Goal: Task Accomplishment & Management: Use online tool/utility

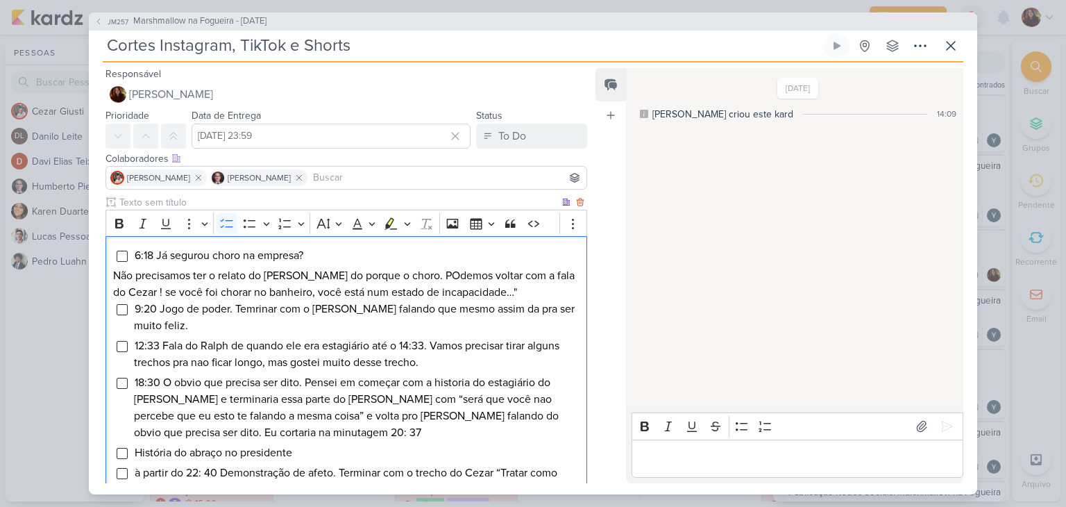
scroll to position [208, 0]
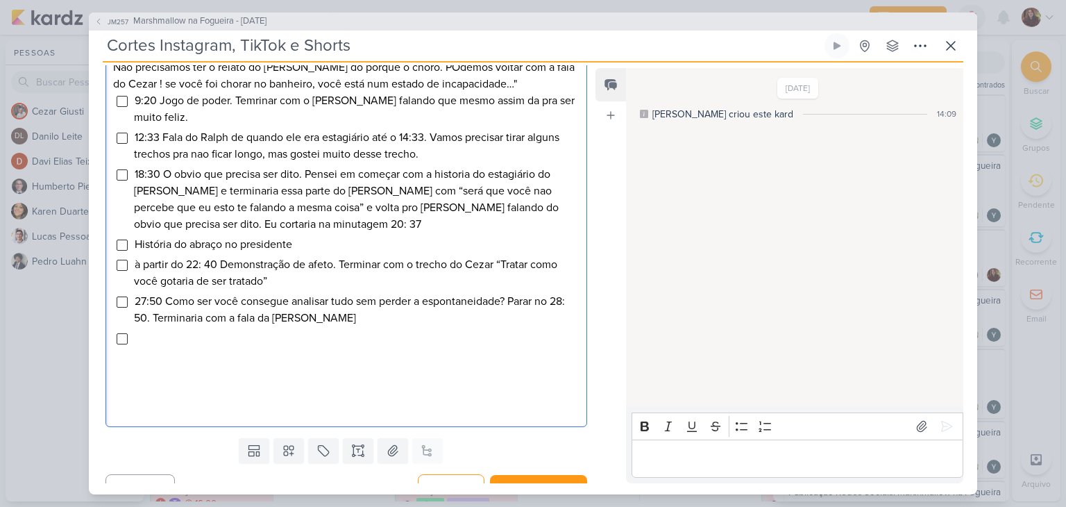
click at [140, 297] on span "27:50 Como ser você consegue analisar tudo sem perder a espontaneidade? Parar n…" at bounding box center [349, 309] width 431 height 31
click at [167, 332] on li "Editor editing area: main" at bounding box center [356, 338] width 445 height 17
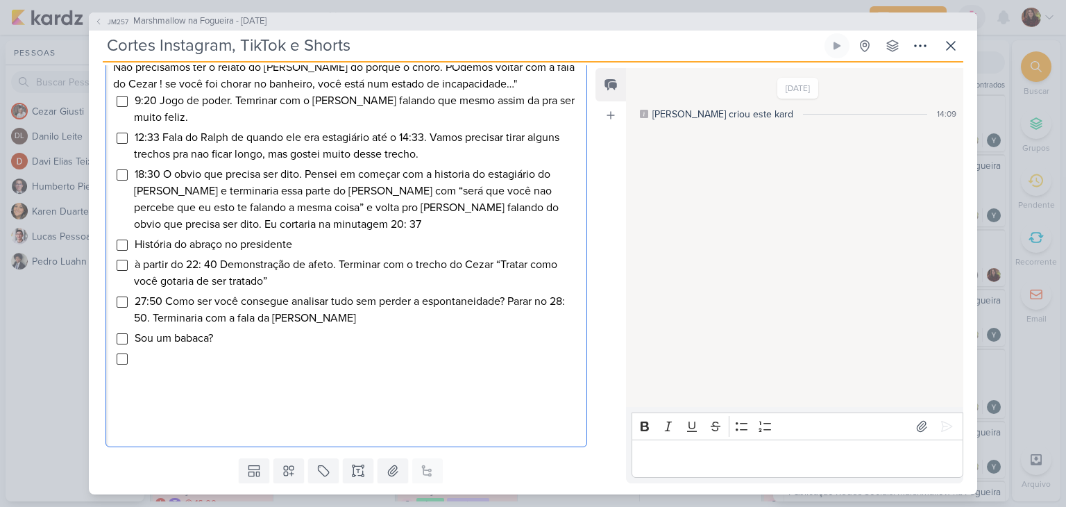
click at [237, 339] on li "Sou um babaca?" at bounding box center [356, 338] width 445 height 17
click at [140, 341] on span "Sou um babaca?" at bounding box center [174, 338] width 78 height 14
click at [138, 341] on span "Sou um babaca?" at bounding box center [174, 338] width 78 height 14
click at [169, 352] on li "Editor editing area: main" at bounding box center [356, 358] width 445 height 17
click at [171, 232] on ul "9:20 Jogo de poder. Temrinar com o [PERSON_NAME] falando que mesmo assim da pra…" at bounding box center [356, 229] width 445 height 274
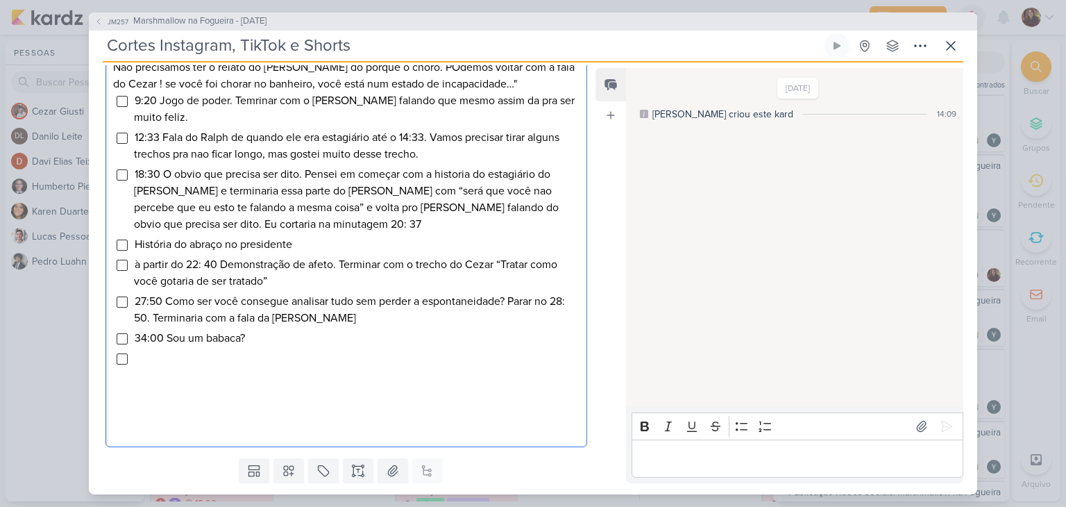
click at [170, 187] on span "18:30 O obvio que precisa ser dito. Pensei em começar com a historia do estagiá…" at bounding box center [346, 199] width 425 height 64
click at [157, 140] on span "12:33 Fala do Ralph de quando ele era estagiário até o 14:33. Vamos precisar ti…" at bounding box center [346, 145] width 425 height 31
click at [155, 96] on span "9:20 Jogo de poder. Temrinar com o [PERSON_NAME] falando que mesmo assim da pra…" at bounding box center [354, 109] width 441 height 31
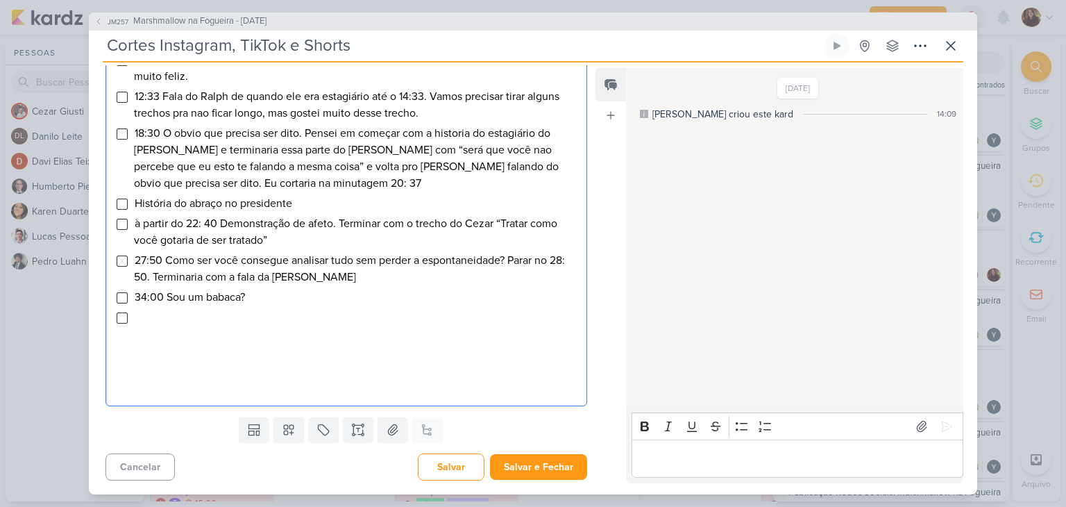
click at [146, 321] on li "Editor editing area: main" at bounding box center [356, 317] width 445 height 17
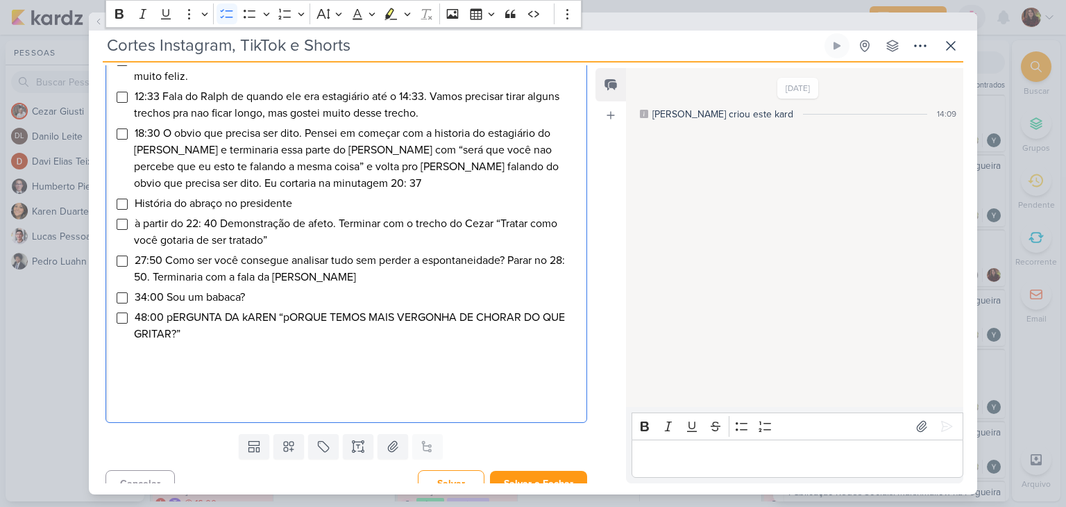
drag, startPoint x: 212, startPoint y: 334, endPoint x: 171, endPoint y: 320, distance: 43.2
click at [171, 320] on li "48:00 pERGUNTA DA kAREN “pORQUE TEMOS MAIS VERGONHA DE CHORAR DO QUE GRITAR?”" at bounding box center [356, 325] width 445 height 33
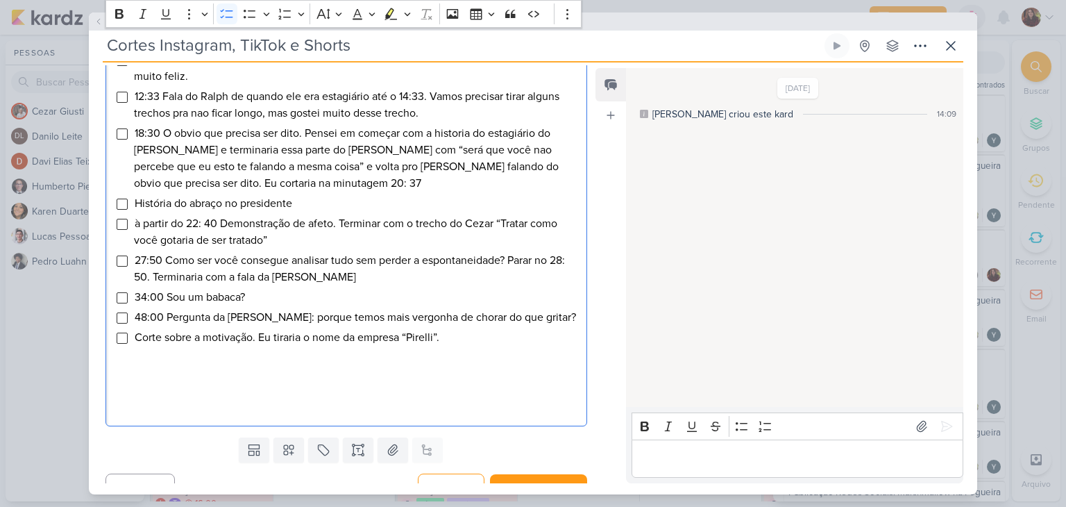
click at [136, 338] on span "Corte sobre a motivação. Eu tiraria o nome da empresa “Pirelli”." at bounding box center [287, 337] width 305 height 14
click at [488, 346] on div "6:18 Já segurou choro na empresa? Não precisamos ter o relato do [PERSON_NAME] …" at bounding box center [346, 206] width 482 height 439
click at [498, 334] on li "51: 42 Corte sobre a motivação. Eu tiraria o nome da empresa “Pirelli”." at bounding box center [356, 337] width 445 height 17
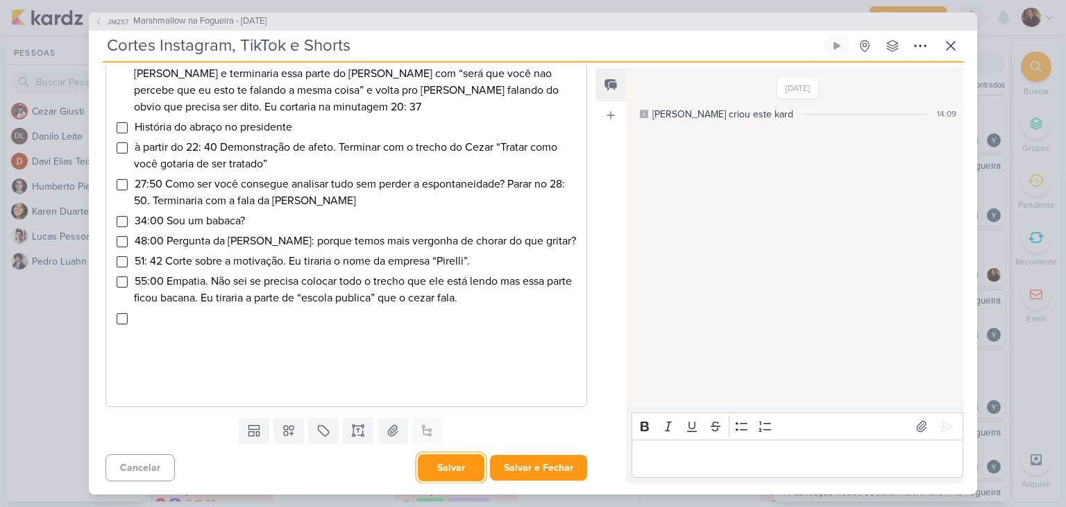
click at [447, 467] on button "Salvar" at bounding box center [451, 467] width 67 height 27
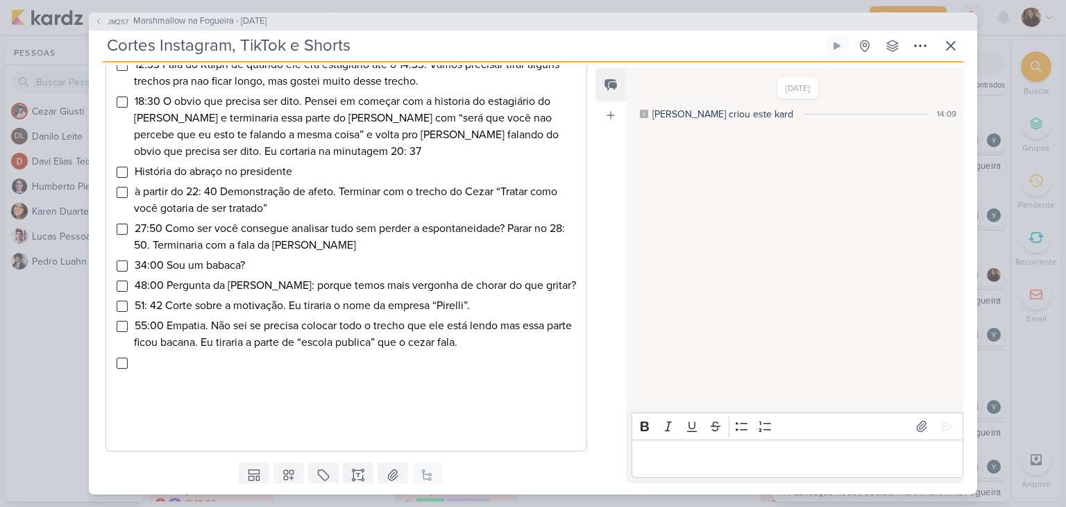
scroll to position [284, 0]
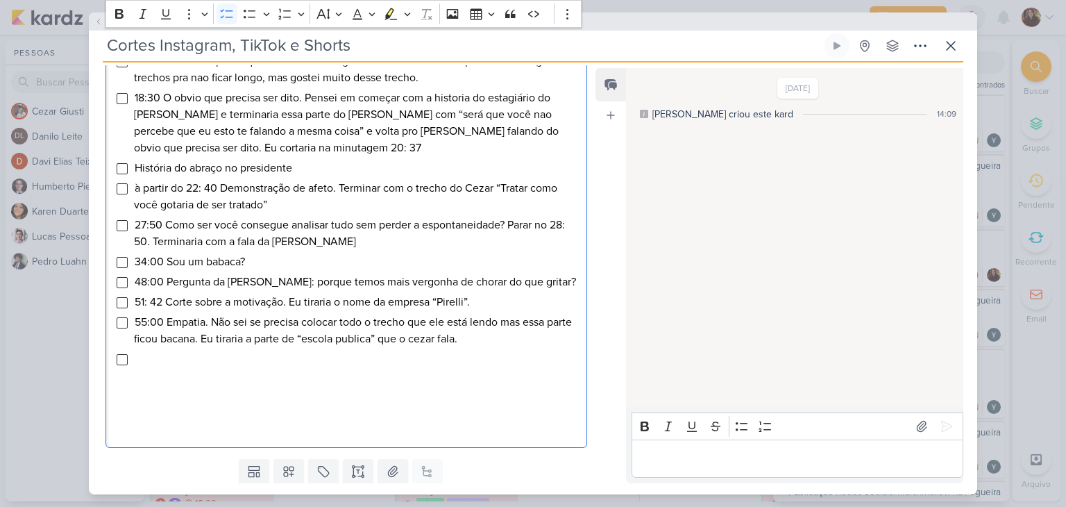
click at [521, 339] on li "55:00 Empatia. Não sei se precisa colocar todo o trecho que ele está lendo mas …" at bounding box center [356, 330] width 445 height 33
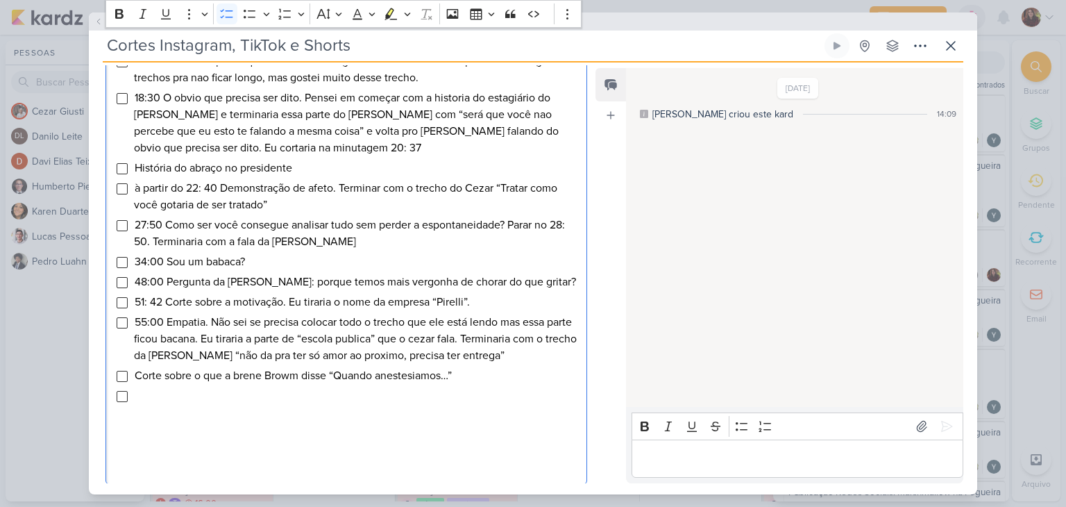
click at [138, 369] on span "Corte sobre o que a brene Browm disse “Quando anestesiamos…”" at bounding box center [293, 375] width 317 height 14
click at [539, 370] on li "1: 03: 00 Corte sobre o que a brene Browm disse “Quando anestesiamos…”" at bounding box center [356, 375] width 445 height 17
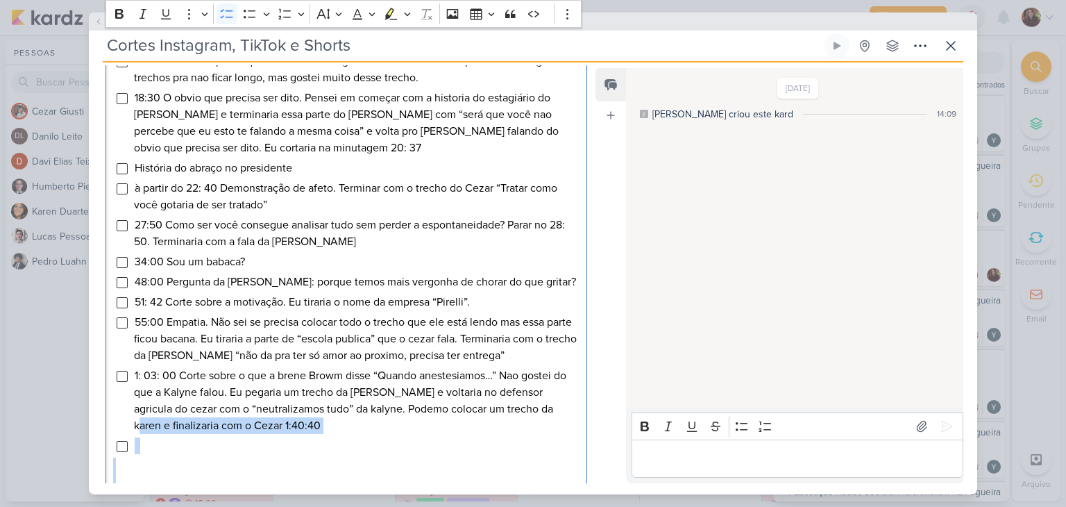
scroll to position [413, 0]
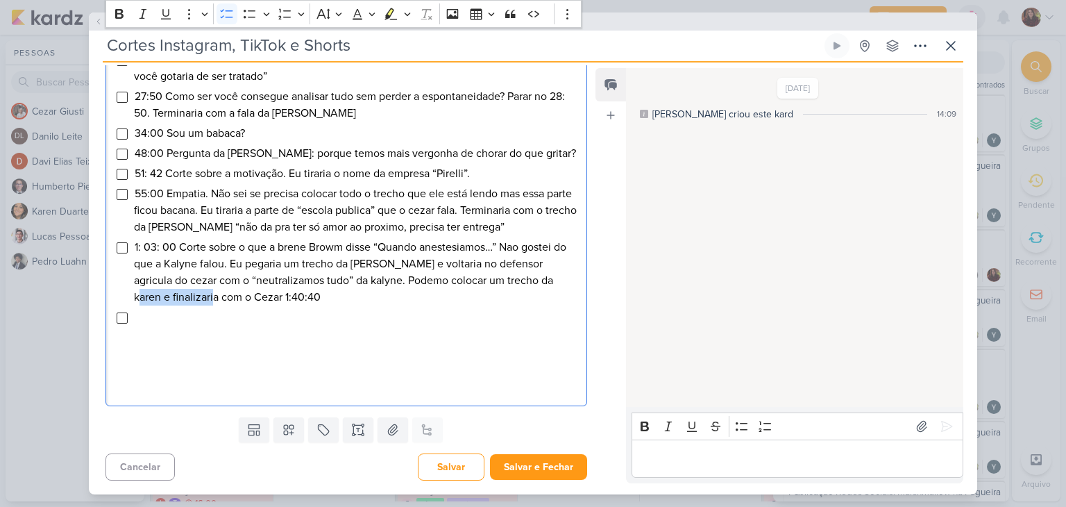
drag, startPoint x: 512, startPoint y: 409, endPoint x: 162, endPoint y: 295, distance: 367.8
click at [162, 295] on span "1: 03: 00 Corte sobre o que a brene Browm disse “Quando anestesiamos…” Nao gost…" at bounding box center [350, 272] width 432 height 64
click at [255, 303] on li "1: 03: 00 Corte sobre o que a brene Browm disse “Quando anestesiamos…” Nao gost…" at bounding box center [356, 272] width 445 height 67
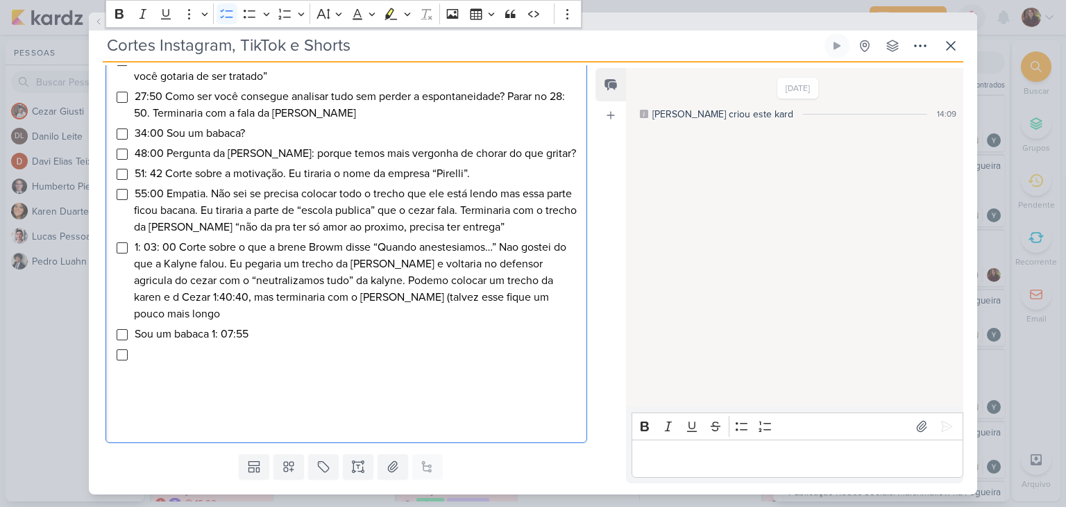
click at [228, 327] on span "Sou um babaca 1: 07:55" at bounding box center [192, 334] width 114 height 14
click at [225, 327] on span "Sou um babaca 1: 07:55" at bounding box center [192, 334] width 114 height 14
click at [199, 346] on li "Editor editing area: main" at bounding box center [356, 354] width 445 height 17
click at [444, 490] on button "Salvar" at bounding box center [451, 503] width 67 height 27
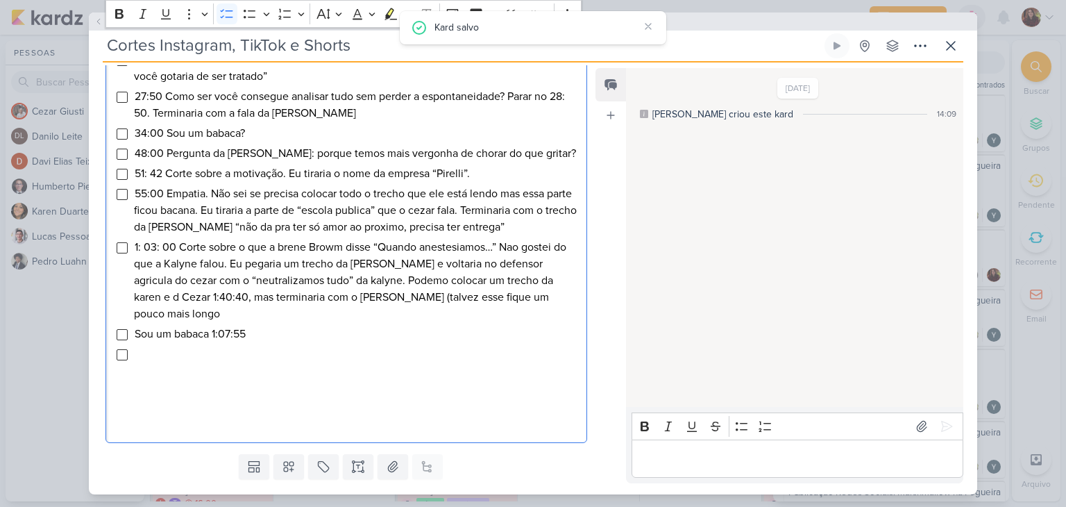
drag, startPoint x: 250, startPoint y: 318, endPoint x: 216, endPoint y: 307, distance: 36.0
click at [216, 307] on ul "9:20 Jogo de poder. Temrinar com o [PERSON_NAME] falando que mesmo assim da pra…" at bounding box center [356, 125] width 445 height 475
click at [135, 325] on li "Sou um babaca" at bounding box center [356, 333] width 445 height 17
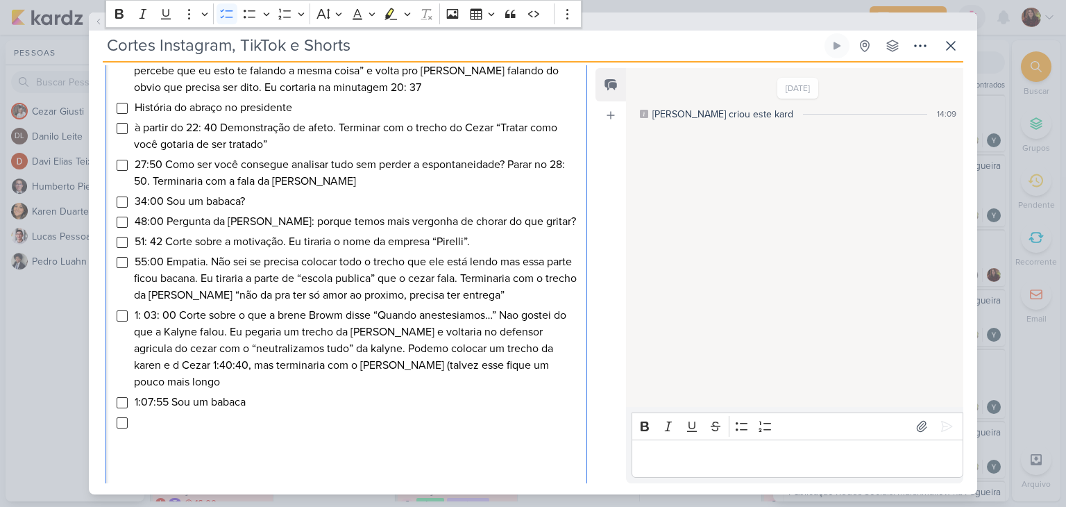
scroll to position [344, 0]
click at [148, 309] on span "1: 03: 00 Corte sobre o que a brene Browm disse “Quando anestesiamos…” Nao gost…" at bounding box center [350, 349] width 432 height 80
click at [158, 242] on span "51: 42 Corte sobre a motivação. Eu tiraria o nome da empresa “Pirelli”." at bounding box center [302, 242] width 335 height 14
click at [155, 242] on span "51: 42 Corte sobre a motivação. Eu tiraria o nome da empresa “Pirelli”." at bounding box center [302, 242] width 335 height 14
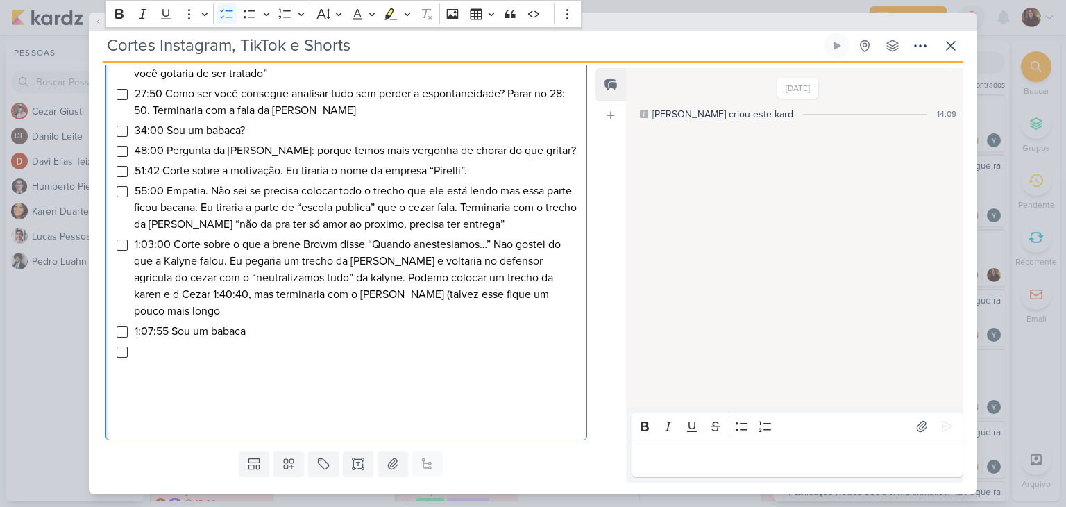
scroll to position [433, 0]
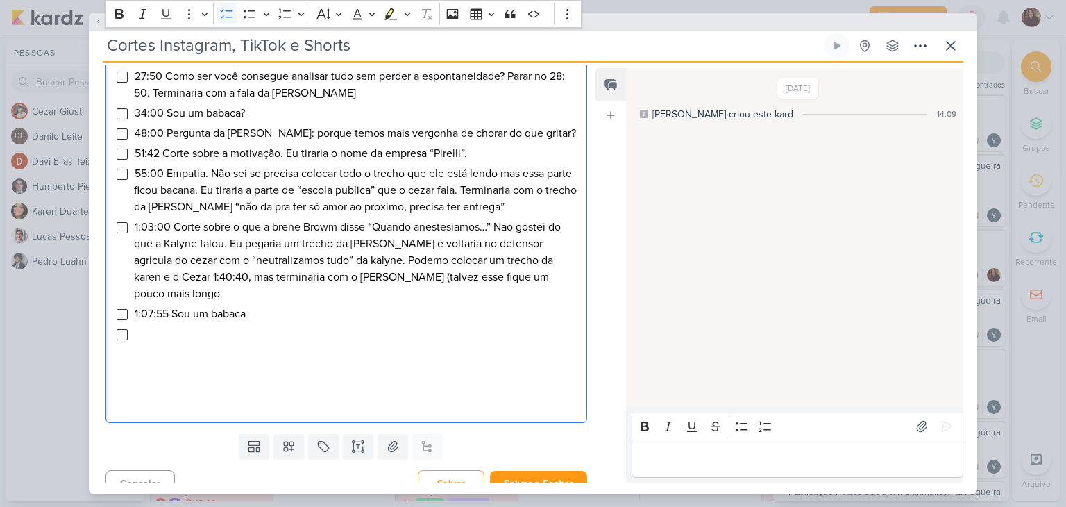
click at [146, 325] on li "Editor editing area: main" at bounding box center [356, 333] width 445 height 17
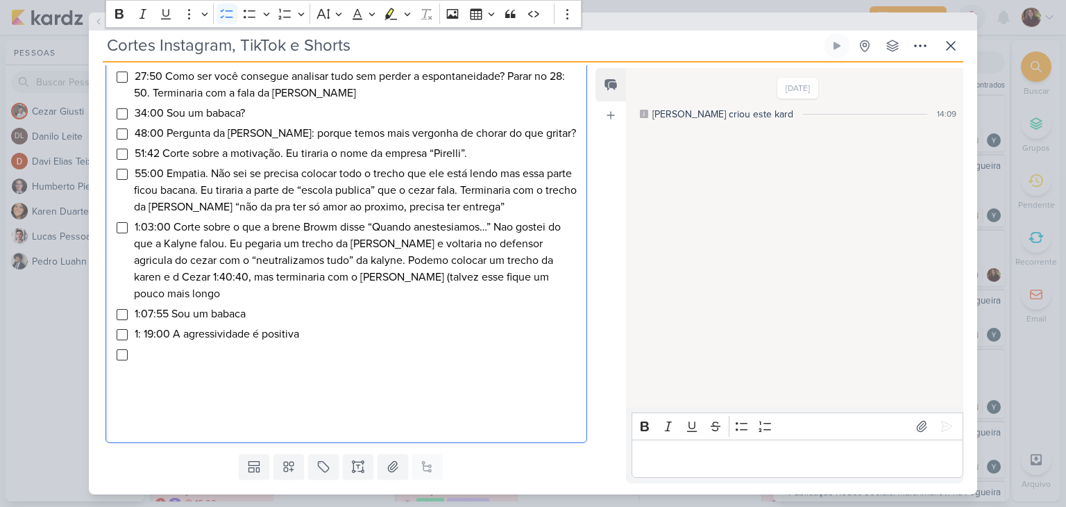
click at [146, 327] on span "1: 19:00 A agressividade é positiva" at bounding box center [217, 334] width 164 height 14
click at [456, 484] on div "Responsável [PERSON_NAME] Nenhum contato encontrado create new contact Novo Con…" at bounding box center [533, 278] width 888 height 432
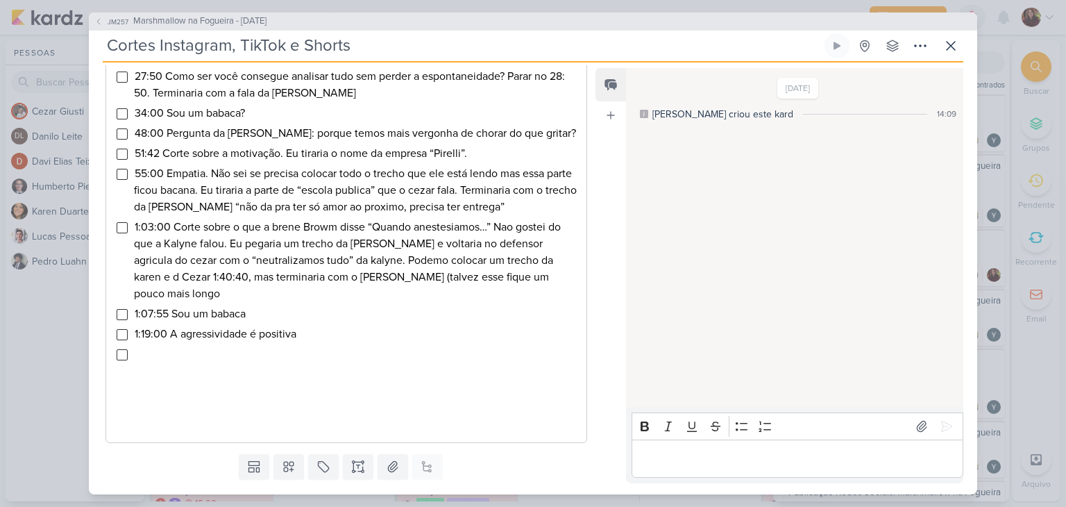
click at [461, 490] on button "Salvar" at bounding box center [451, 503] width 67 height 27
click at [148, 78] on span "27:50 Como ser você consegue analisar tudo sem perder a espontaneidade? Parar n…" at bounding box center [349, 84] width 431 height 31
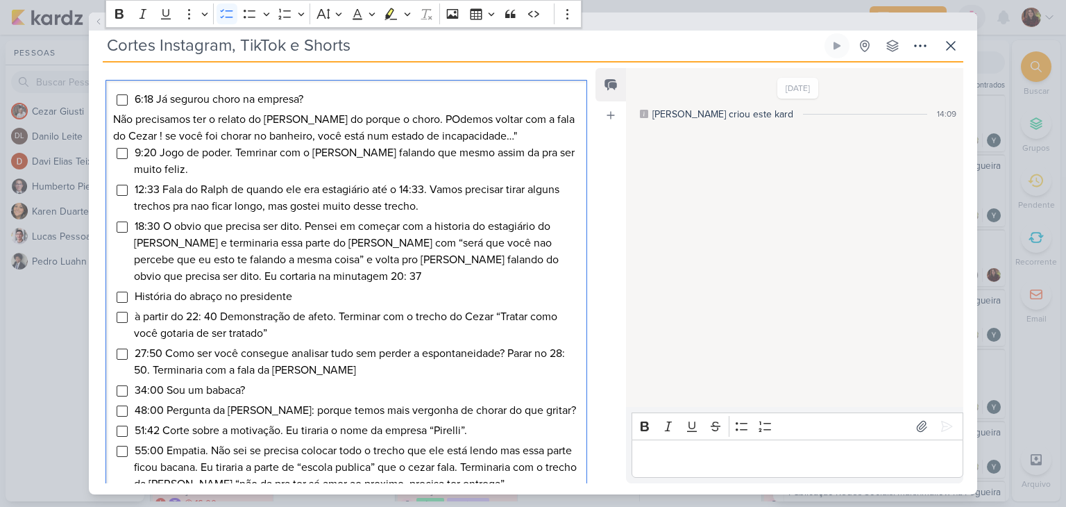
scroll to position [155, 0]
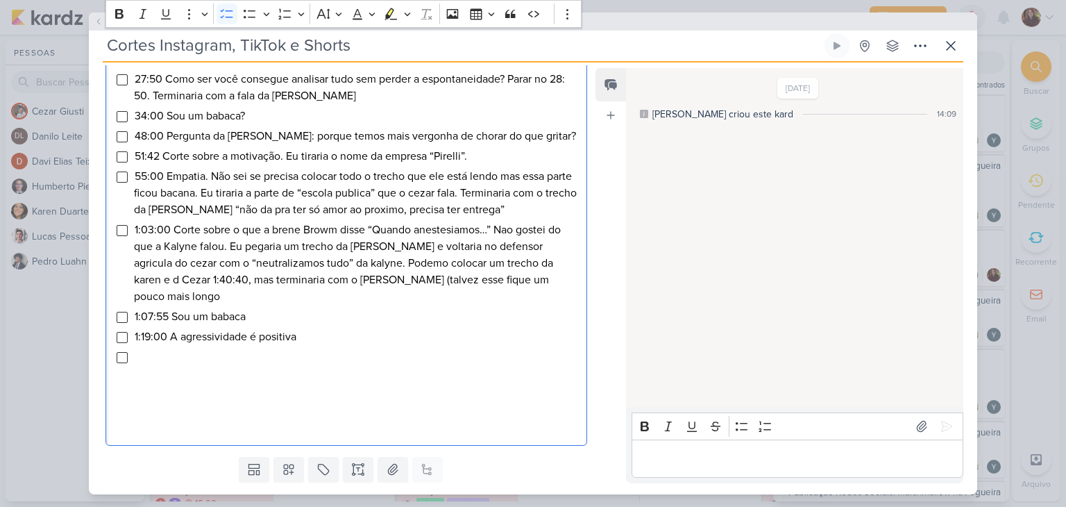
click at [149, 348] on li "Editor editing area: main" at bounding box center [356, 356] width 445 height 17
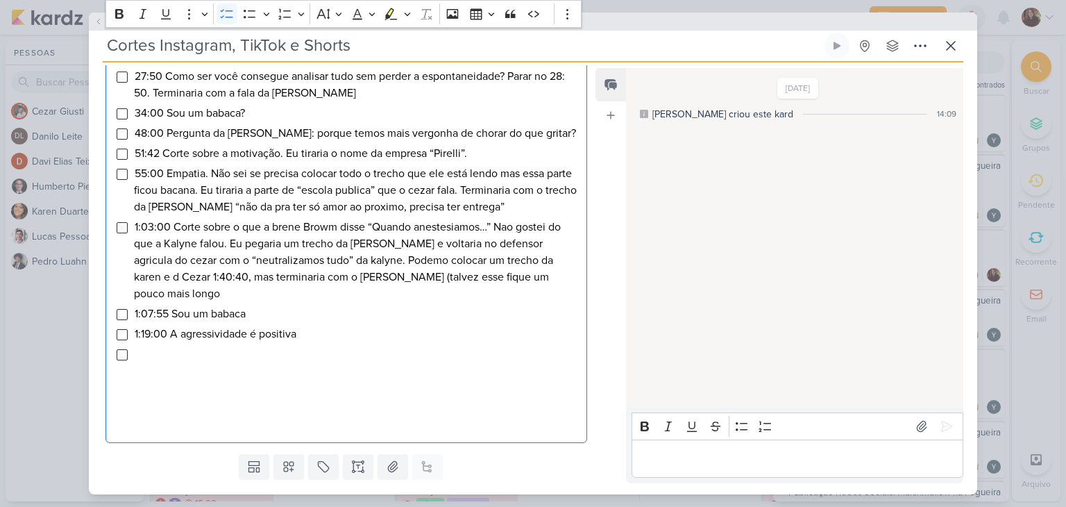
click at [431, 346] on li "Editor editing area: main" at bounding box center [356, 354] width 445 height 17
